Goal: Find specific page/section: Find specific page/section

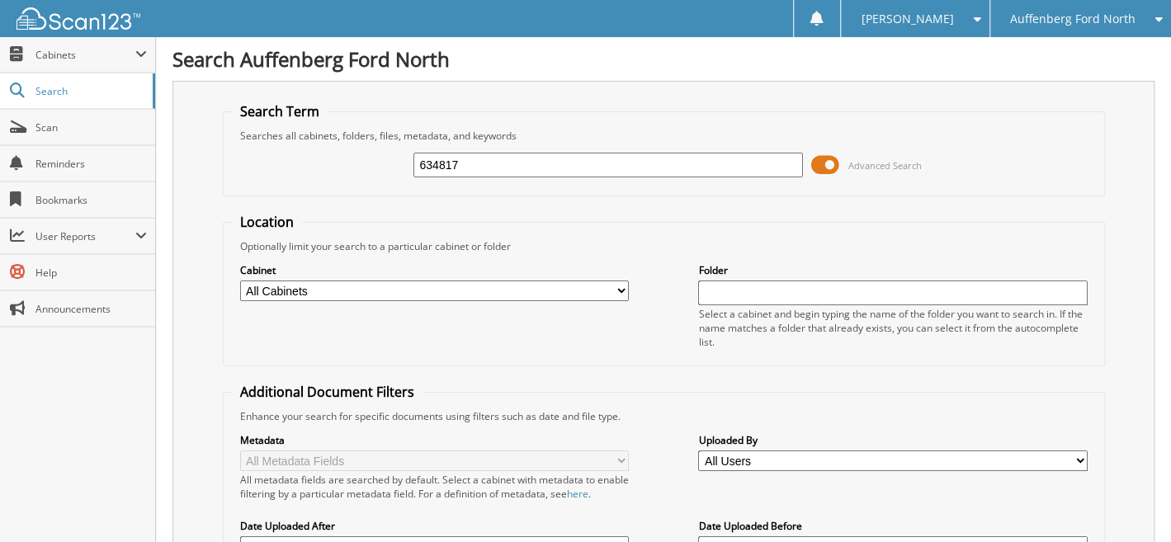
type input "634817"
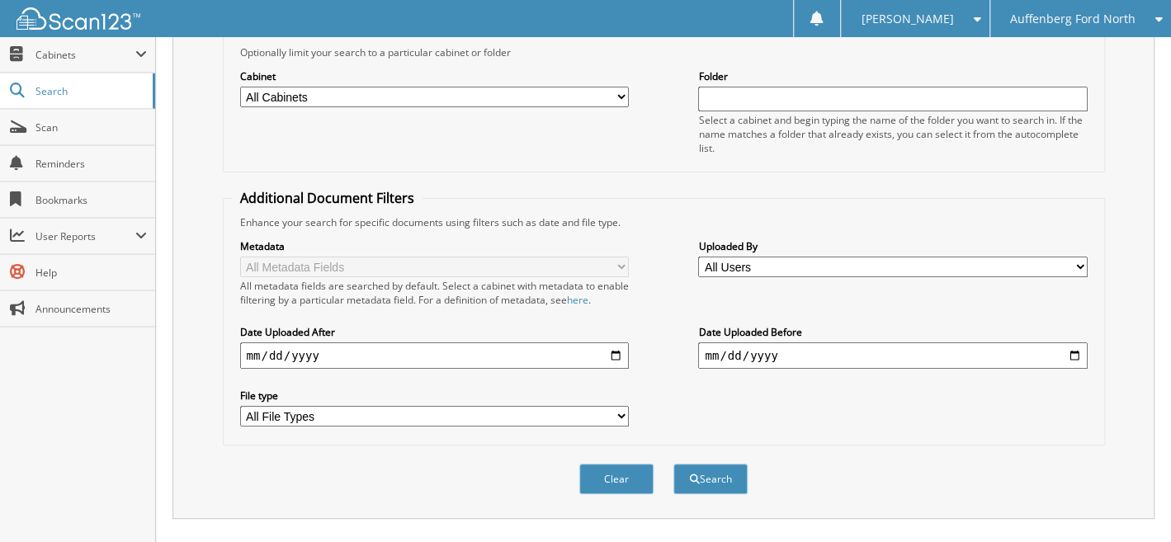
scroll to position [379, 0]
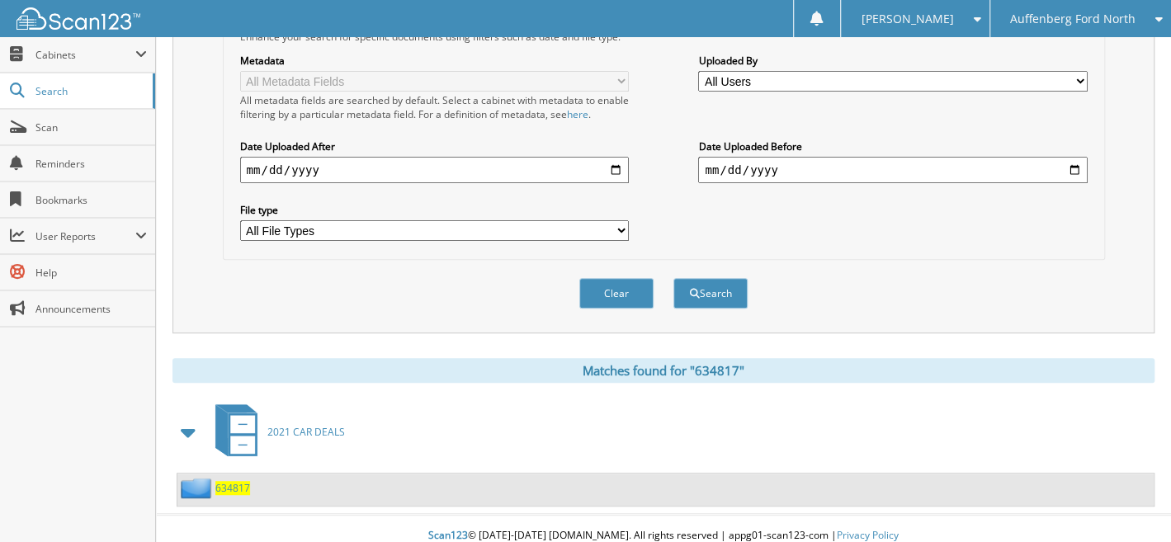
click at [235, 481] on span "634817" at bounding box center [232, 488] width 35 height 14
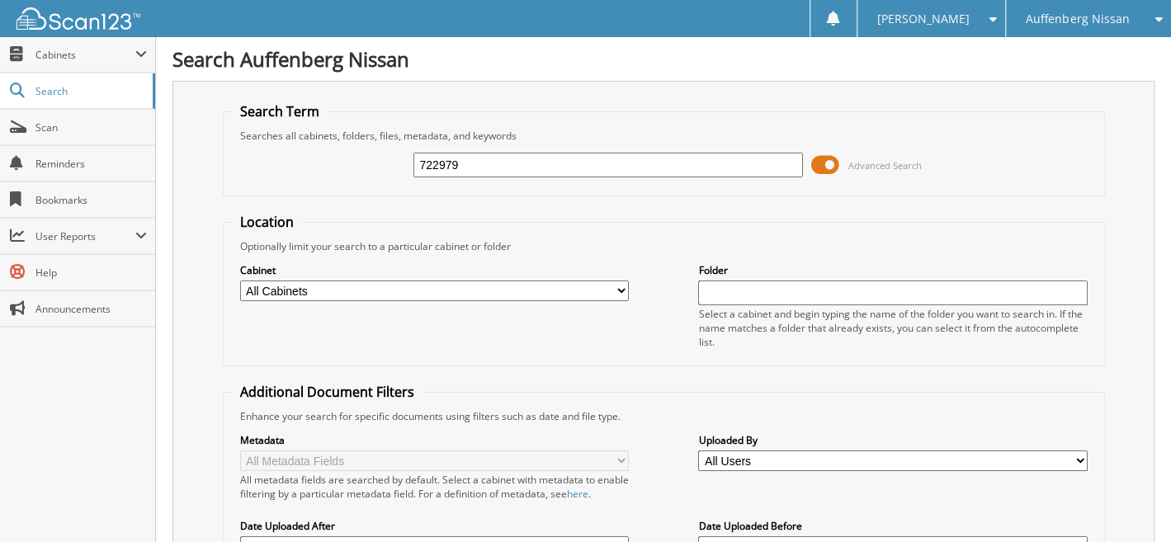
type input "722979"
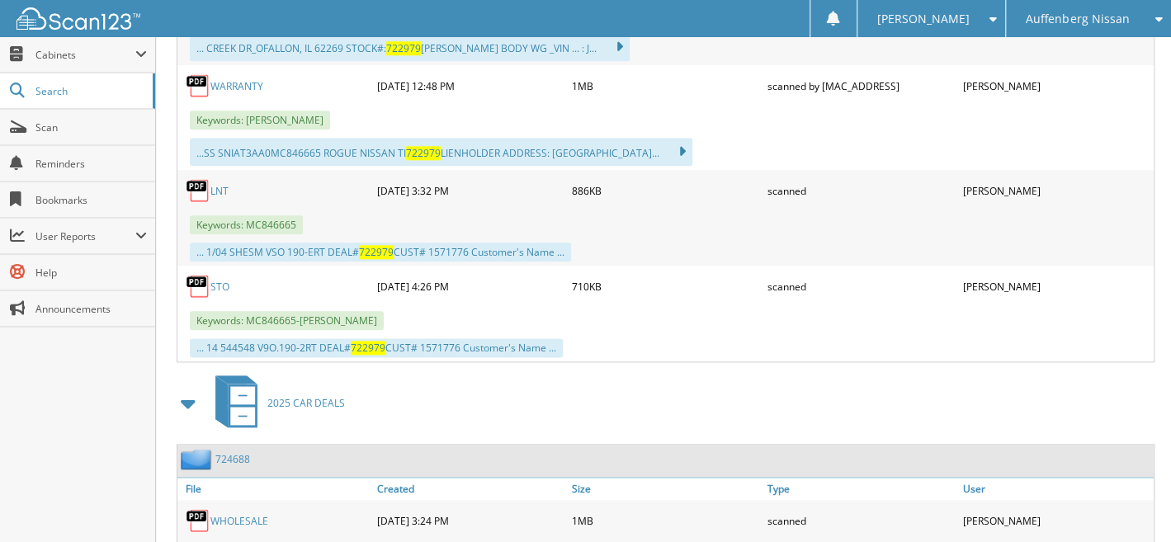
scroll to position [474, 0]
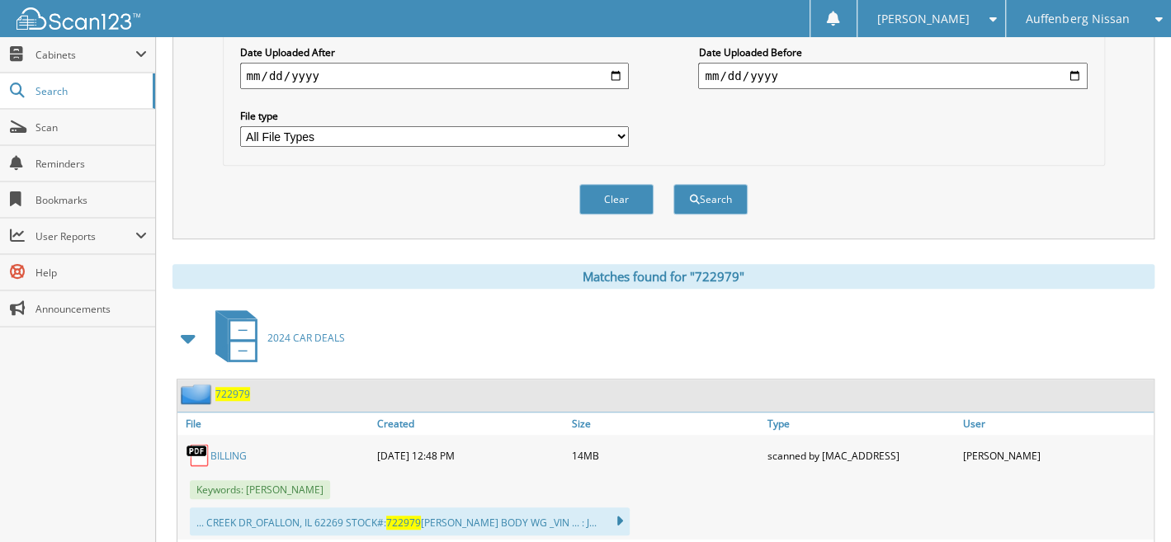
click at [231, 387] on span "722979" at bounding box center [232, 394] width 35 height 14
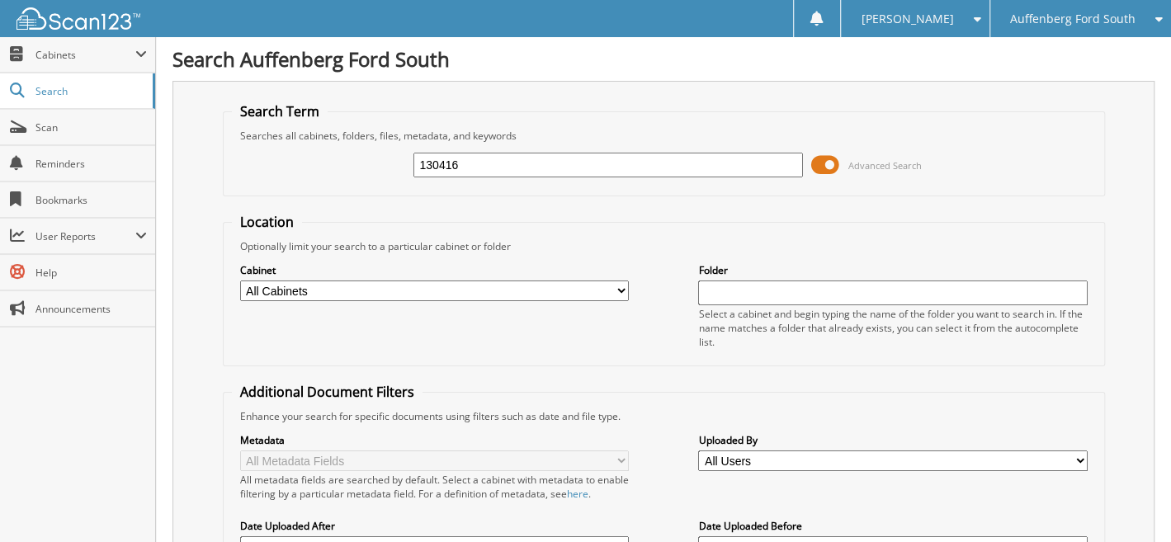
type input "130416"
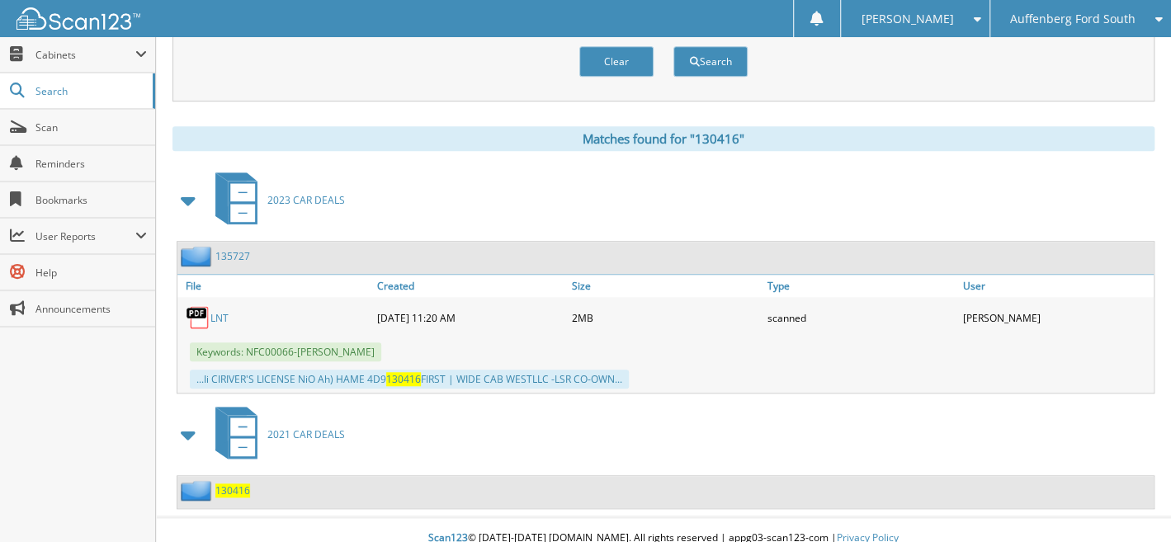
click at [230, 483] on span "130416" at bounding box center [232, 490] width 35 height 14
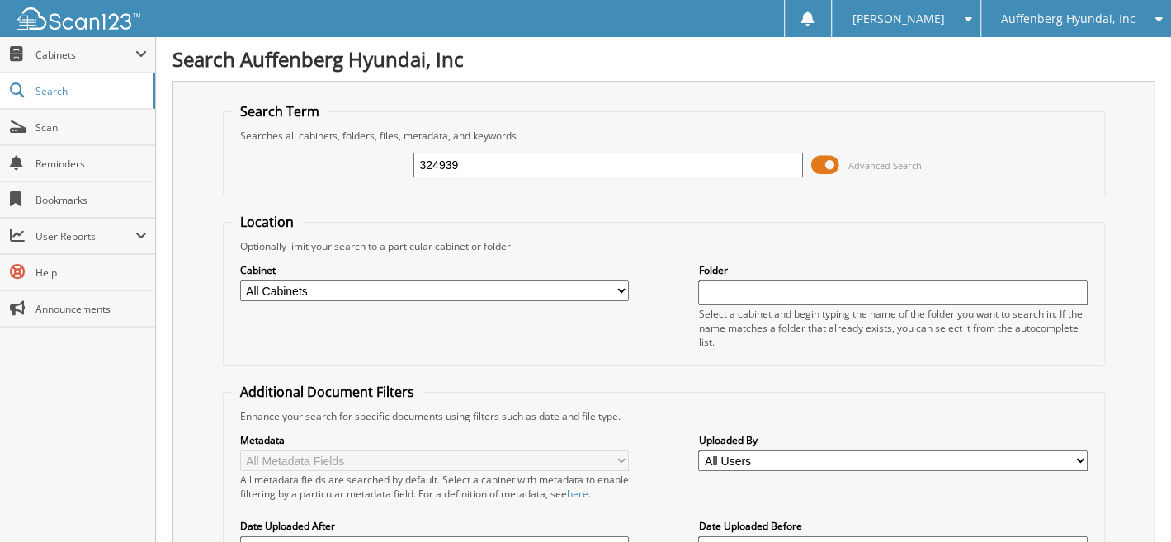
type input "324939"
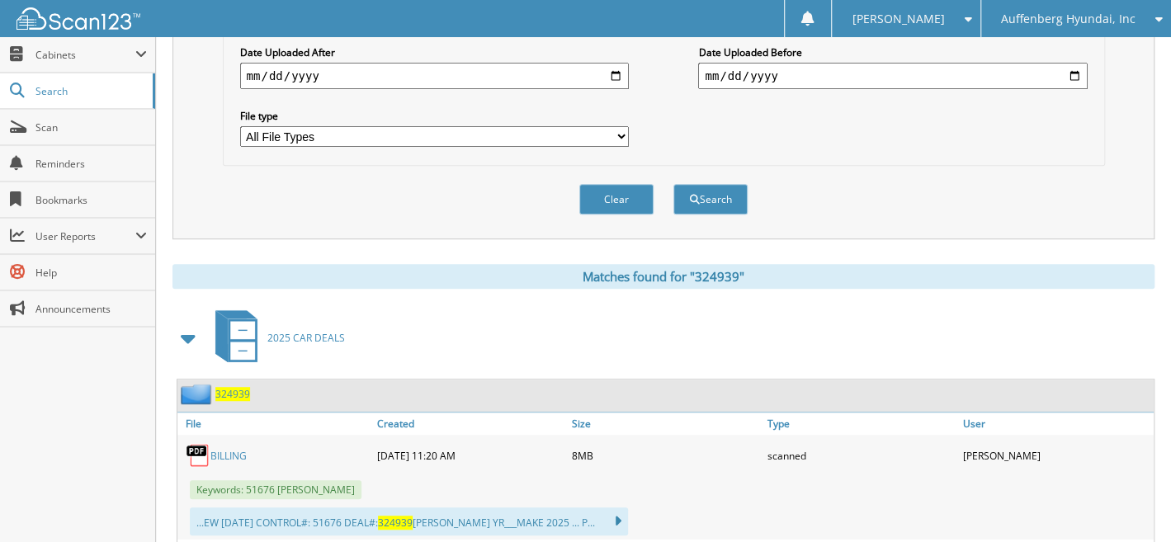
click at [235, 387] on span "324939" at bounding box center [232, 394] width 35 height 14
